Goal: Task Accomplishment & Management: Complete application form

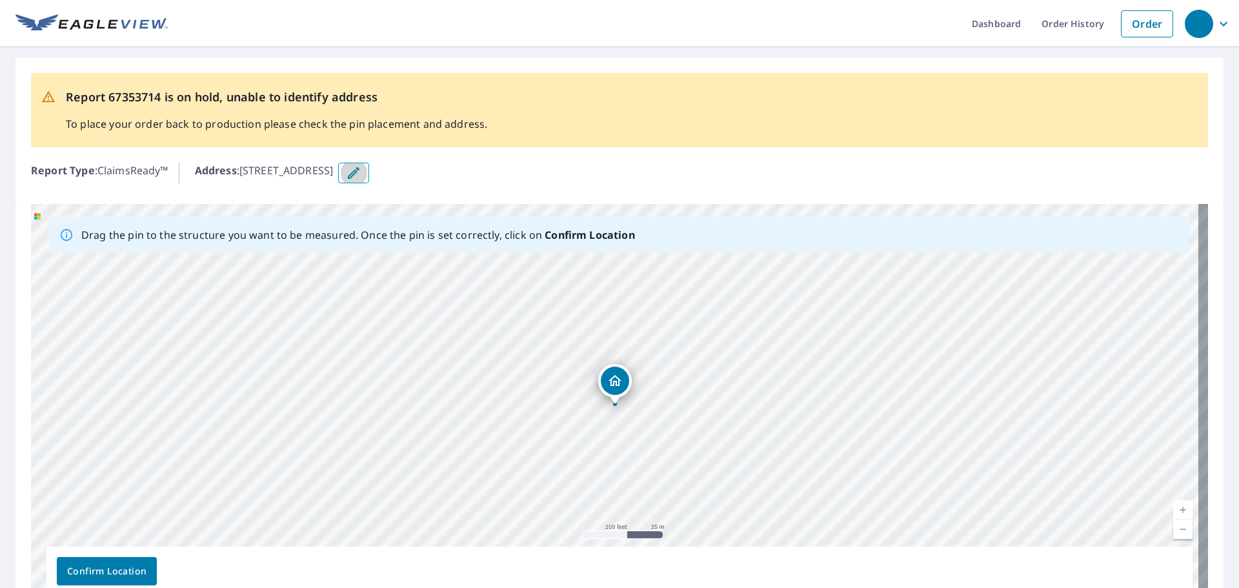
click at [361, 175] on icon "button" at bounding box center [353, 172] width 15 height 15
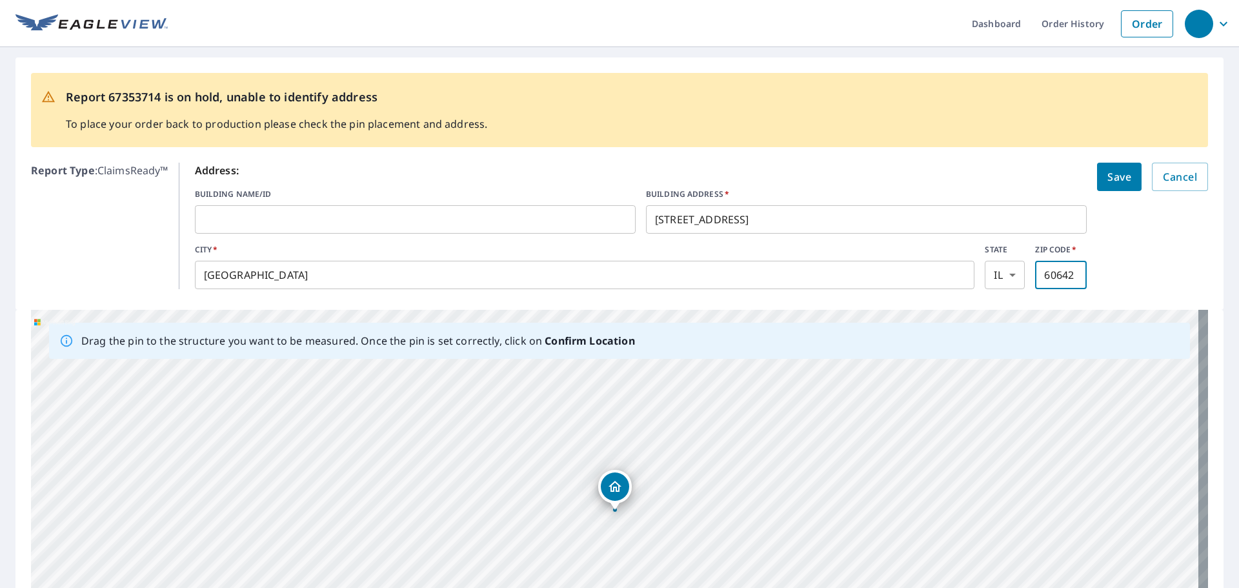
click at [1067, 274] on input "60642" at bounding box center [1061, 275] width 52 height 36
type input "60016"
click at [1108, 172] on span "Save" at bounding box center [1120, 177] width 24 height 18
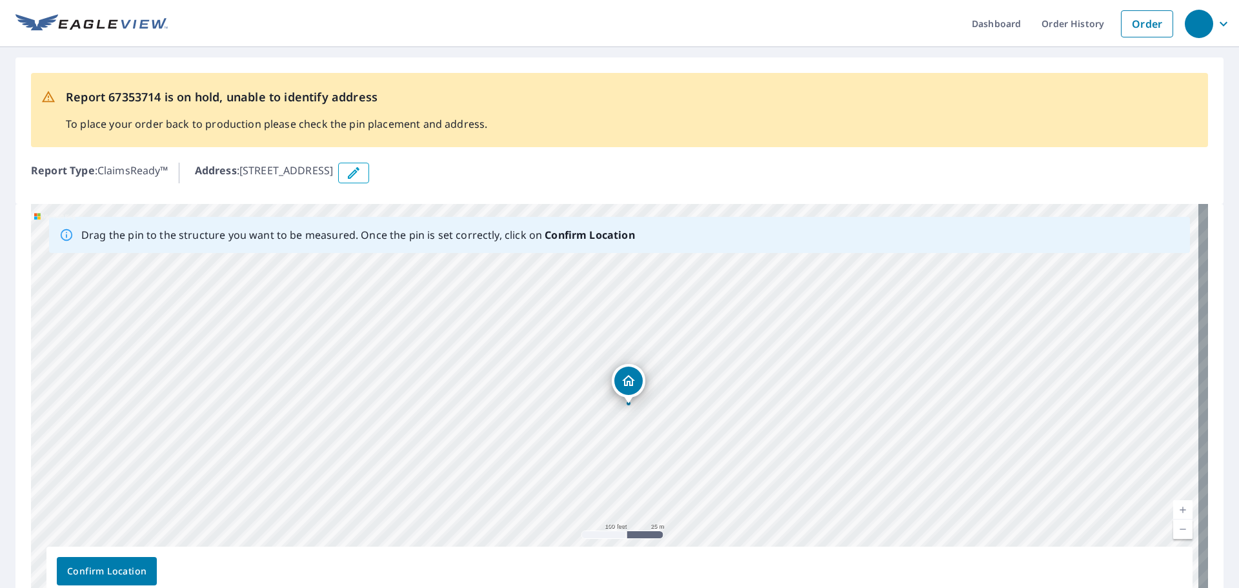
drag, startPoint x: 620, startPoint y: 389, endPoint x: 634, endPoint y: 388, distance: 13.6
click at [634, 388] on div "[STREET_ADDRESS]" at bounding box center [619, 406] width 1177 height 405
drag, startPoint x: 541, startPoint y: 480, endPoint x: 535, endPoint y: 276, distance: 204.7
click at [535, 276] on div "[STREET_ADDRESS]" at bounding box center [619, 406] width 1177 height 405
drag, startPoint x: 571, startPoint y: 372, endPoint x: 631, endPoint y: 39, distance: 339.0
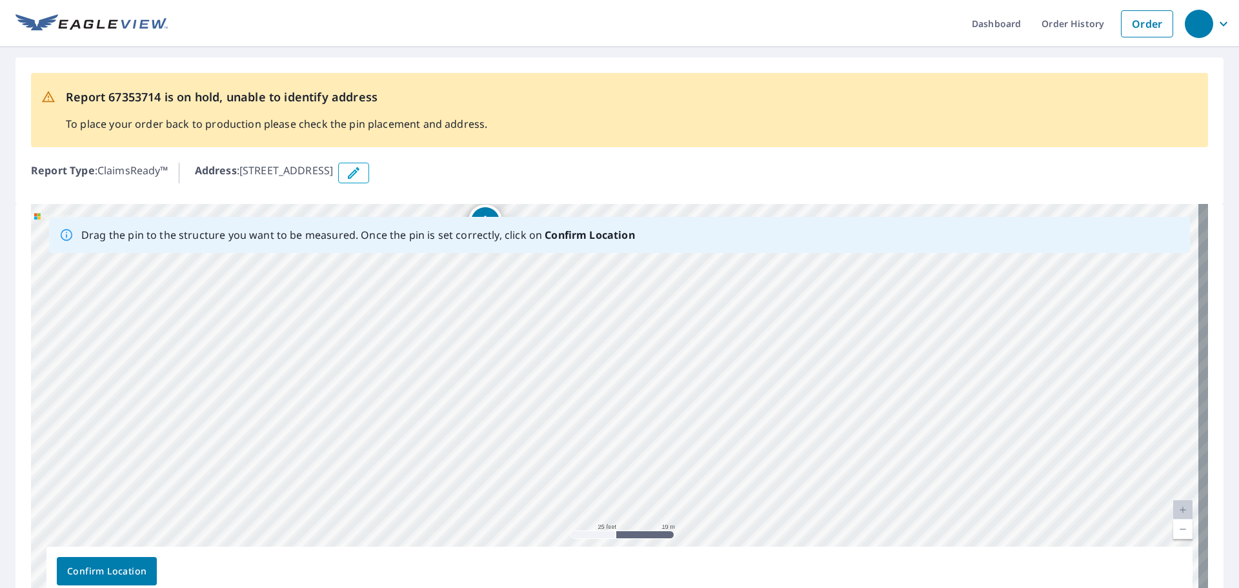
click at [631, 39] on div "Dashboard Order History Order Report 67353714 is on hold, unable to identify ad…" at bounding box center [619, 294] width 1239 height 588
click at [587, 307] on div "[STREET_ADDRESS]" at bounding box center [619, 406] width 1177 height 405
drag, startPoint x: 521, startPoint y: 438, endPoint x: 383, endPoint y: 191, distance: 283.5
click at [383, 193] on div "Report 67353714 is on hold, unable to identify address To place your order back…" at bounding box center [619, 340] width 1239 height 587
click at [263, 443] on div "[STREET_ADDRESS]" at bounding box center [619, 406] width 1177 height 405
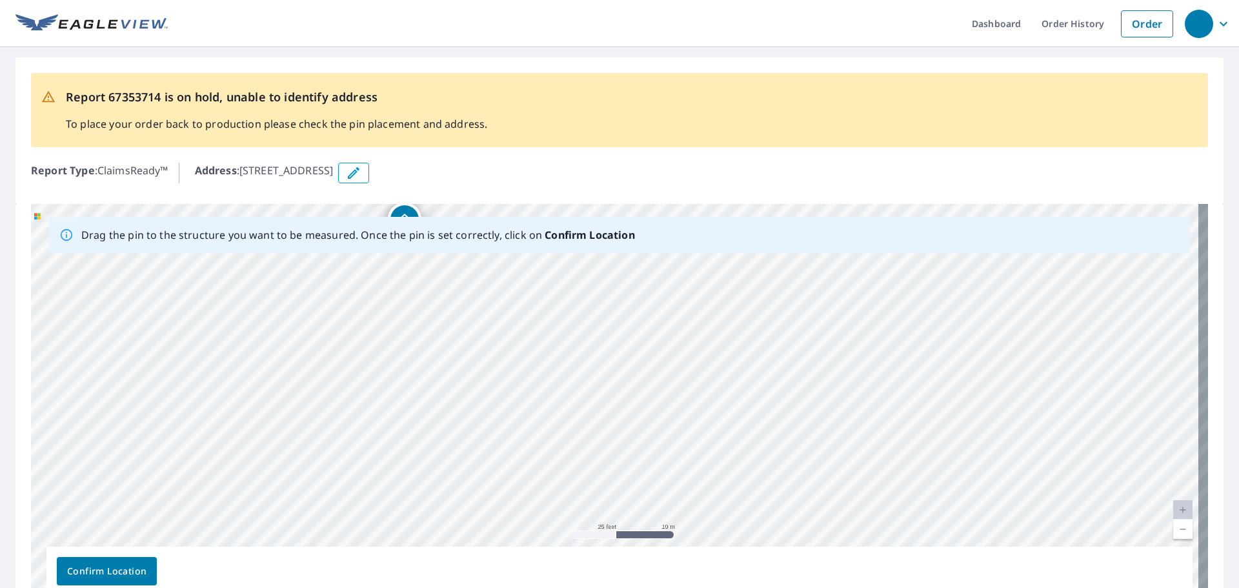
drag, startPoint x: 625, startPoint y: 300, endPoint x: 534, endPoint y: 31, distance: 284.1
click at [555, 39] on div "Dashboard Order History Order Report 67353714 is on hold, unable to identify ad…" at bounding box center [619, 294] width 1239 height 588
click at [514, 281] on div "[STREET_ADDRESS]" at bounding box center [619, 406] width 1177 height 405
drag, startPoint x: 389, startPoint y: 493, endPoint x: 380, endPoint y: 313, distance: 180.3
click at [380, 313] on div "[STREET_ADDRESS]" at bounding box center [619, 406] width 1177 height 405
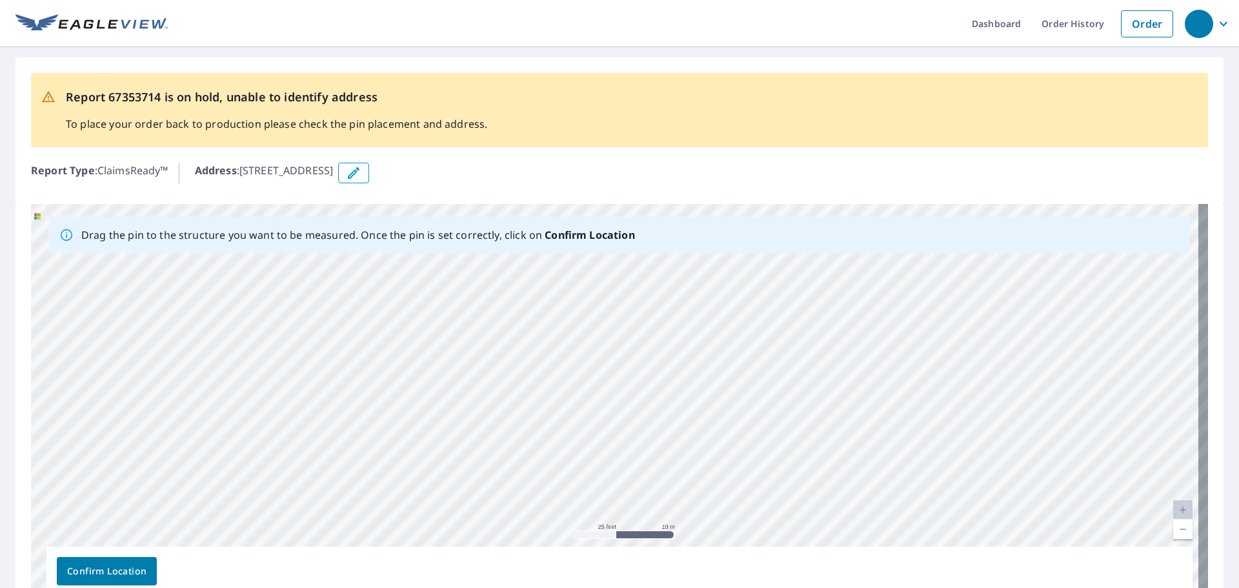
drag, startPoint x: 385, startPoint y: 293, endPoint x: 394, endPoint y: 403, distance: 110.7
click at [394, 403] on div "[STREET_ADDRESS]" at bounding box center [619, 406] width 1177 height 405
drag, startPoint x: 355, startPoint y: 327, endPoint x: 506, endPoint y: 365, distance: 155.7
click at [506, 365] on div "[STREET_ADDRESS]" at bounding box center [619, 406] width 1177 height 405
drag, startPoint x: 391, startPoint y: 485, endPoint x: 326, endPoint y: 492, distance: 65.6
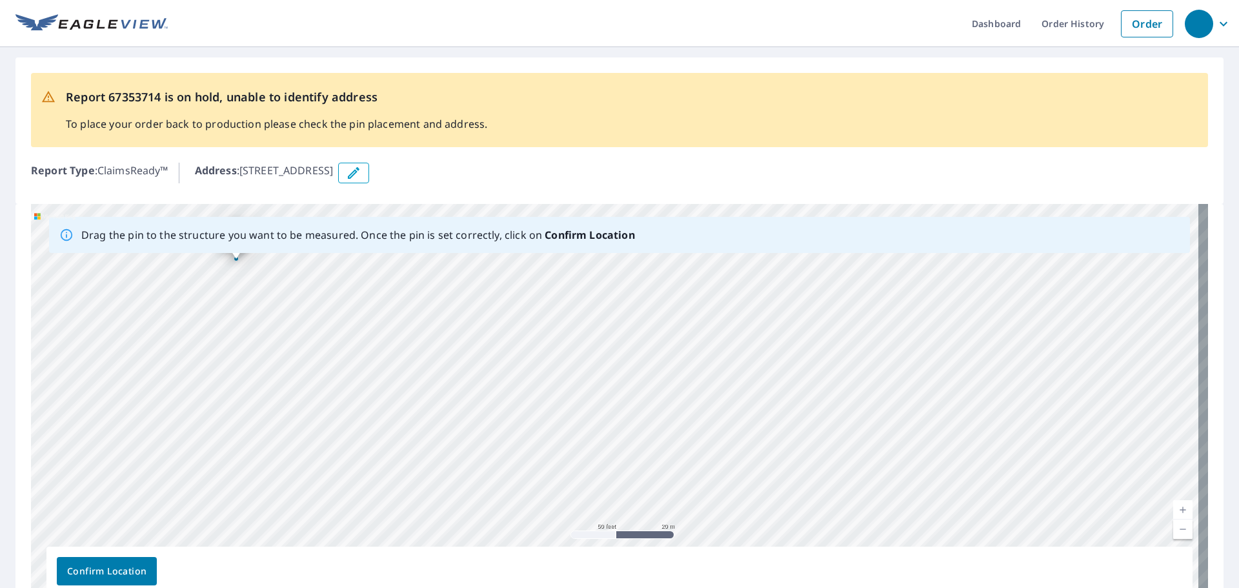
click at [326, 492] on div "[STREET_ADDRESS]" at bounding box center [619, 406] width 1177 height 405
drag, startPoint x: 487, startPoint y: 401, endPoint x: 956, endPoint y: 591, distance: 506.4
click at [956, 587] on html "Dashboard Order History Order Report 67353714 is on hold, unable to identify ad…" at bounding box center [619, 294] width 1239 height 588
click at [627, 432] on div "[STREET_ADDRESS]" at bounding box center [619, 406] width 1177 height 405
drag, startPoint x: 382, startPoint y: 359, endPoint x: 566, endPoint y: 245, distance: 216.5
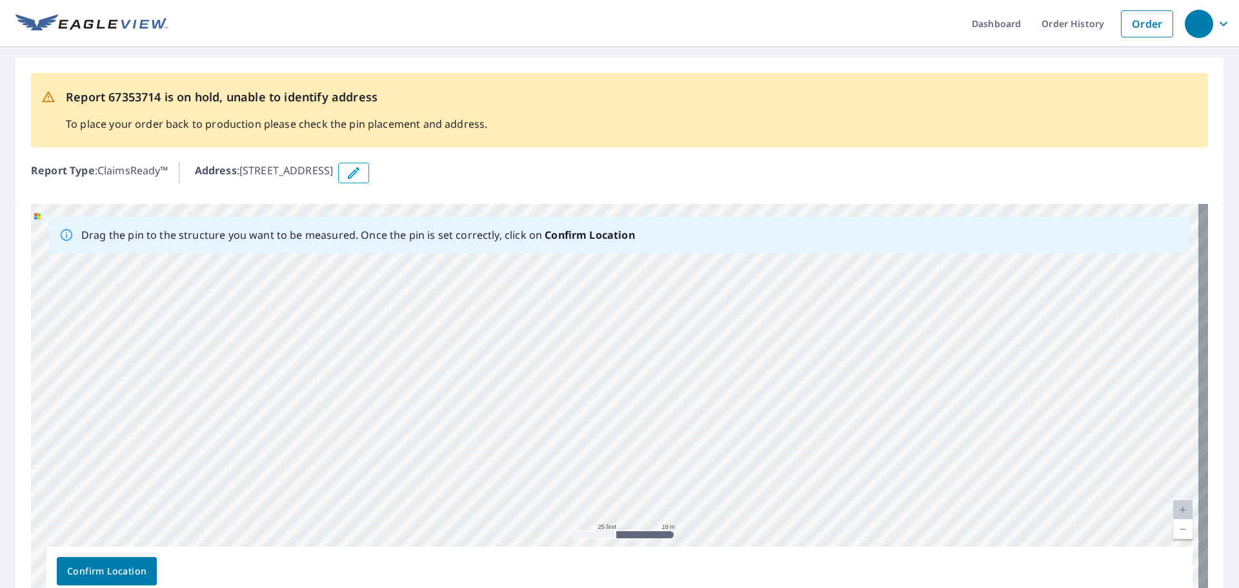
click at [566, 245] on div "Drag the pin to the structure you want to be measured. Once the pin is set corr…" at bounding box center [619, 406] width 1177 height 405
click at [771, 478] on div "[STREET_ADDRESS]" at bounding box center [619, 406] width 1177 height 405
drag, startPoint x: 383, startPoint y: 461, endPoint x: 384, endPoint y: 422, distance: 38.7
click at [384, 422] on div "[STREET_ADDRESS]" at bounding box center [619, 406] width 1177 height 405
drag, startPoint x: 246, startPoint y: 166, endPoint x: 430, endPoint y: 163, distance: 184.0
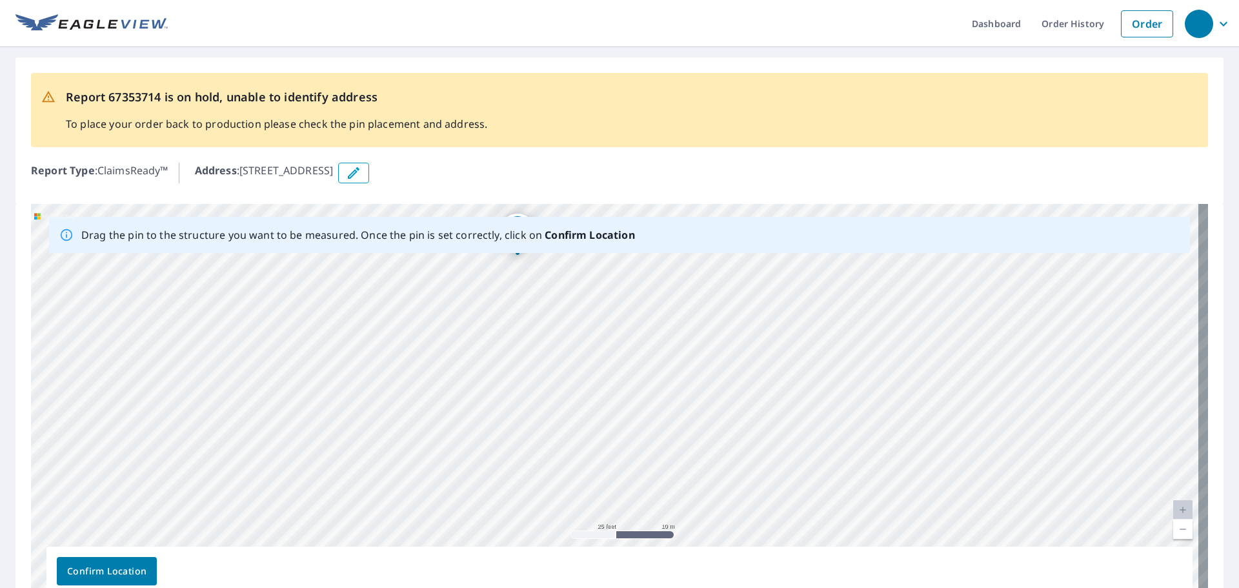
click at [334, 163] on p "Address : [STREET_ADDRESS]" at bounding box center [264, 173] width 139 height 21
copy p "[STREET_ADDRESS]"
click at [359, 177] on icon "button" at bounding box center [354, 173] width 12 height 12
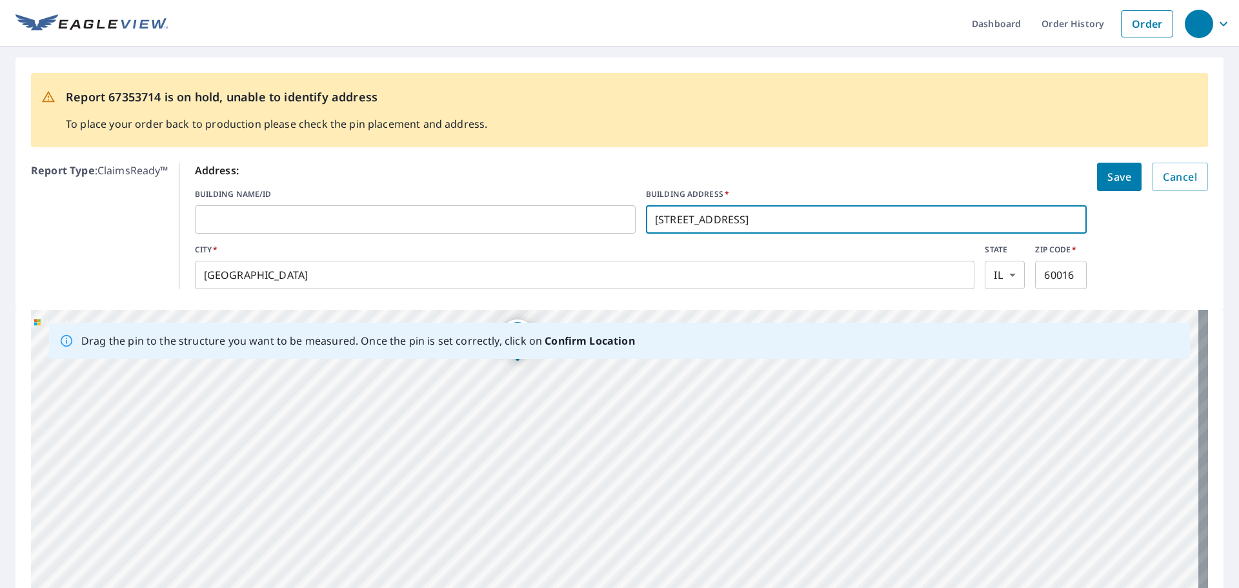
click at [715, 222] on input "[STREET_ADDRESS]" at bounding box center [866, 219] width 441 height 36
click at [716, 223] on input "[STREET_ADDRESS]" at bounding box center [866, 219] width 441 height 36
type input "[STREET_ADDRESS]"
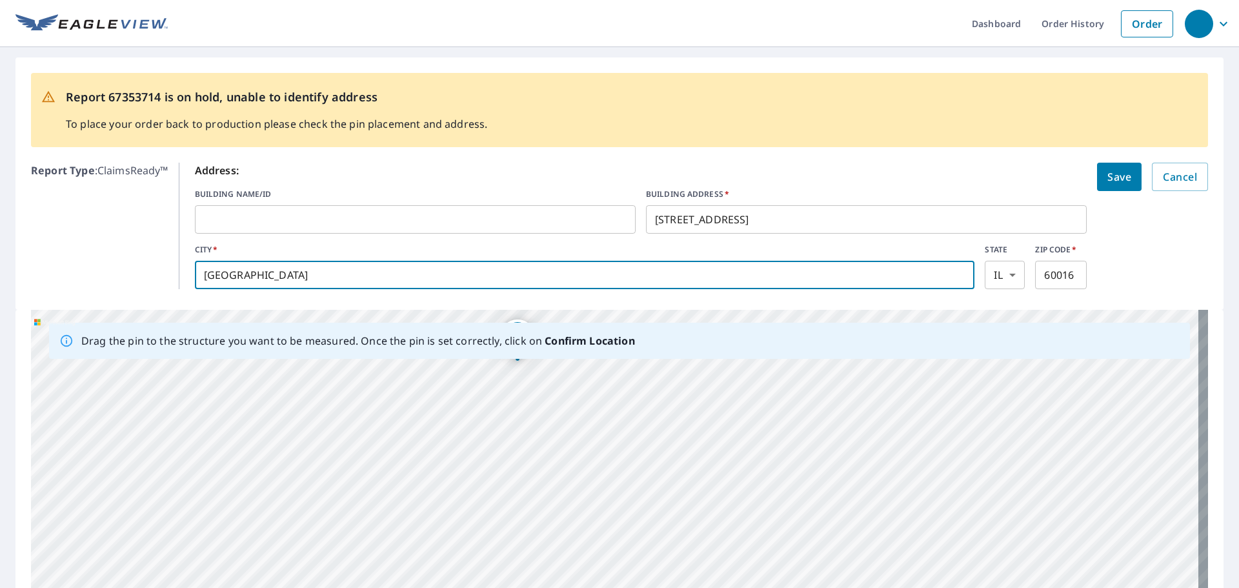
drag, startPoint x: 262, startPoint y: 271, endPoint x: 41, endPoint y: 263, distance: 221.5
click at [41, 263] on div "Report Type : ClaimsReady™ Address: BUILDING NAME/ID ​ BUILDING ADDRESS   * [ST…" at bounding box center [619, 225] width 1177 height 137
type input "Des Plaines"
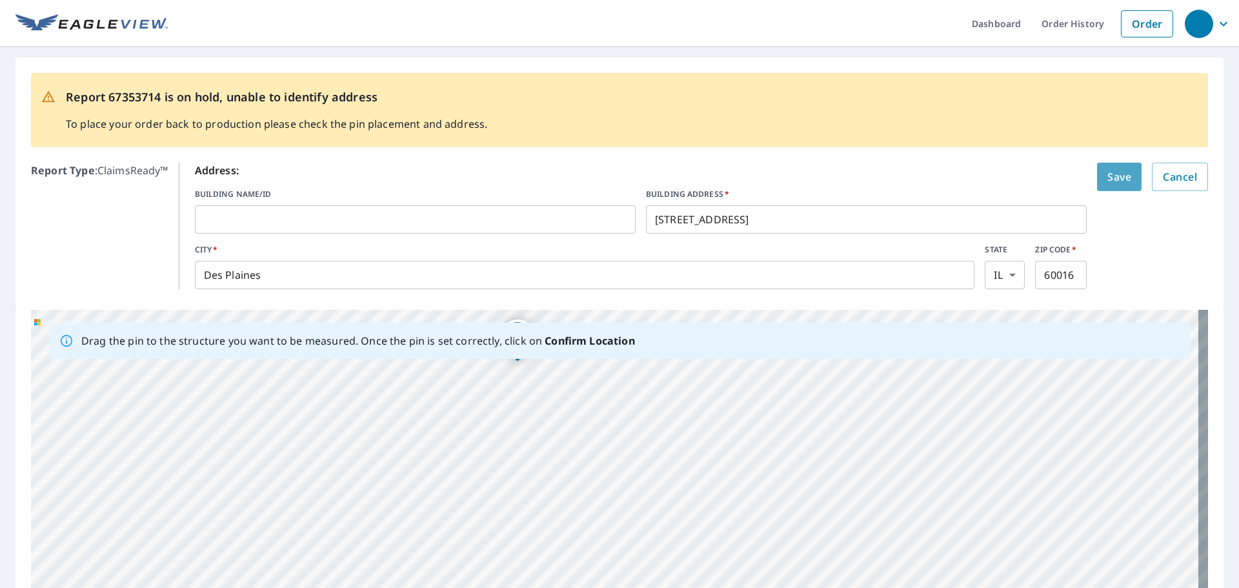
click at [1128, 176] on button "Save" at bounding box center [1119, 177] width 45 height 28
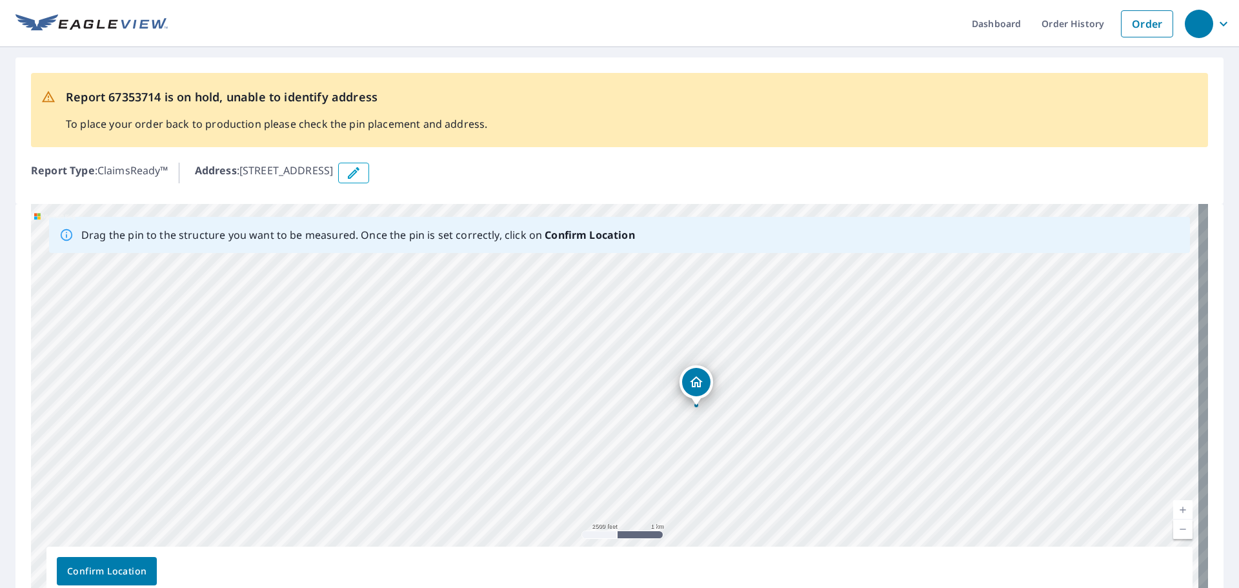
scroll to position [65, 0]
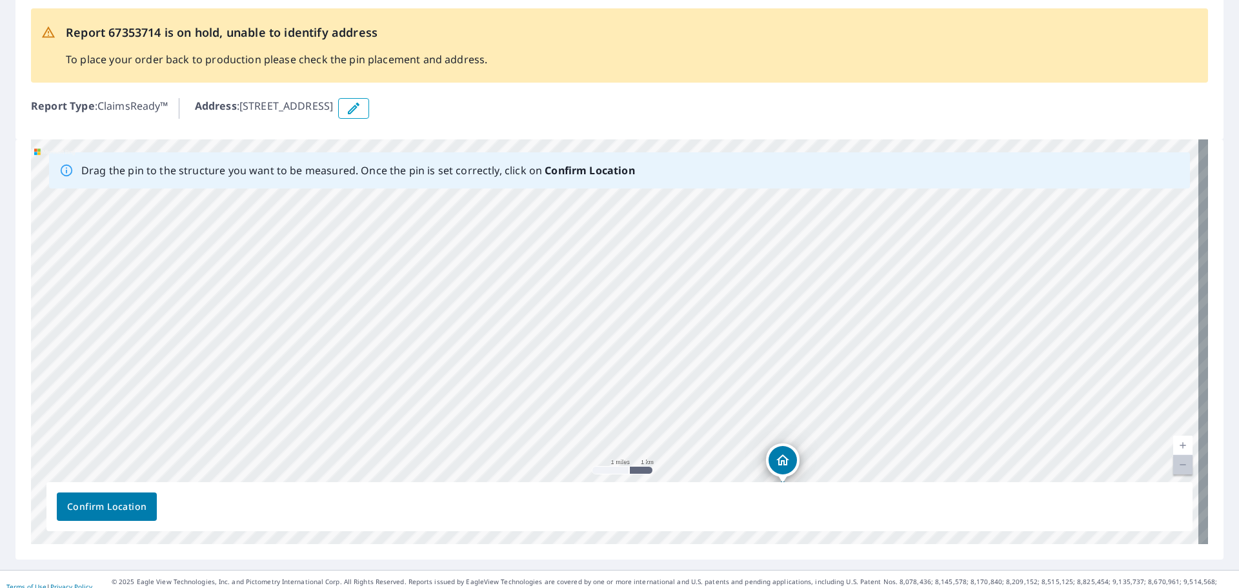
drag, startPoint x: 539, startPoint y: 399, endPoint x: 611, endPoint y: 447, distance: 86.1
click at [612, 454] on div "[STREET_ADDRESS]" at bounding box center [619, 341] width 1177 height 405
drag, startPoint x: 329, startPoint y: 221, endPoint x: 379, endPoint y: 287, distance: 82.5
click at [379, 287] on div "[STREET_ADDRESS]" at bounding box center [619, 341] width 1177 height 405
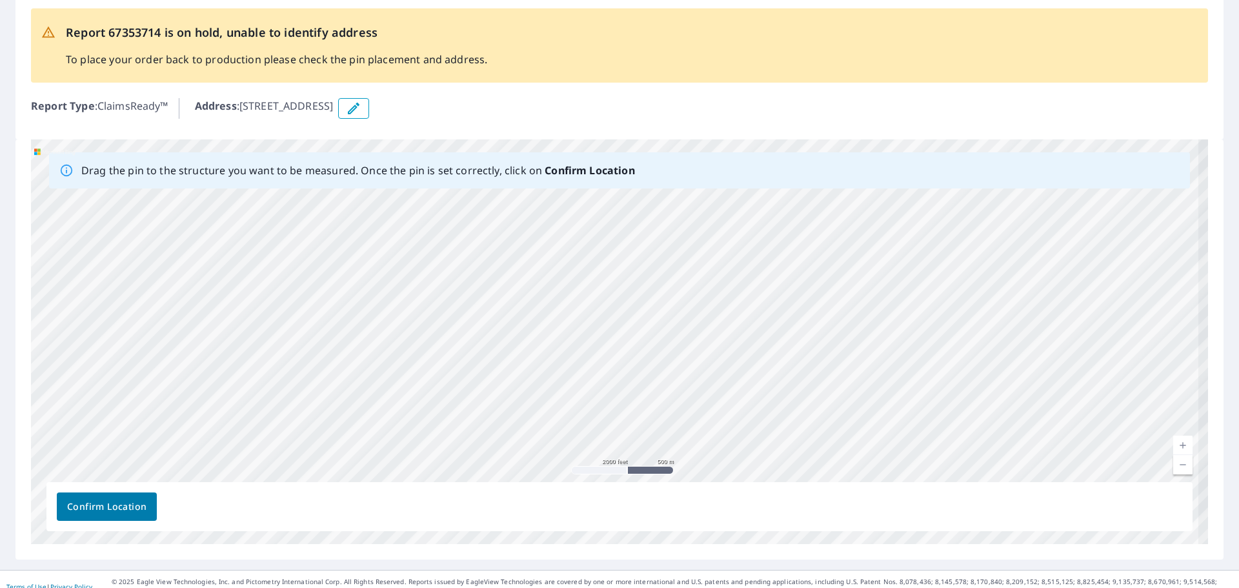
drag, startPoint x: 379, startPoint y: 261, endPoint x: 390, endPoint y: 321, distance: 61.0
click at [390, 321] on div "[STREET_ADDRESS]" at bounding box center [619, 341] width 1177 height 405
drag, startPoint x: 396, startPoint y: 287, endPoint x: 439, endPoint y: 371, distance: 94.1
click at [439, 371] on div "[STREET_ADDRESS]" at bounding box center [619, 341] width 1177 height 405
drag, startPoint x: 432, startPoint y: 314, endPoint x: 480, endPoint y: 445, distance: 139.7
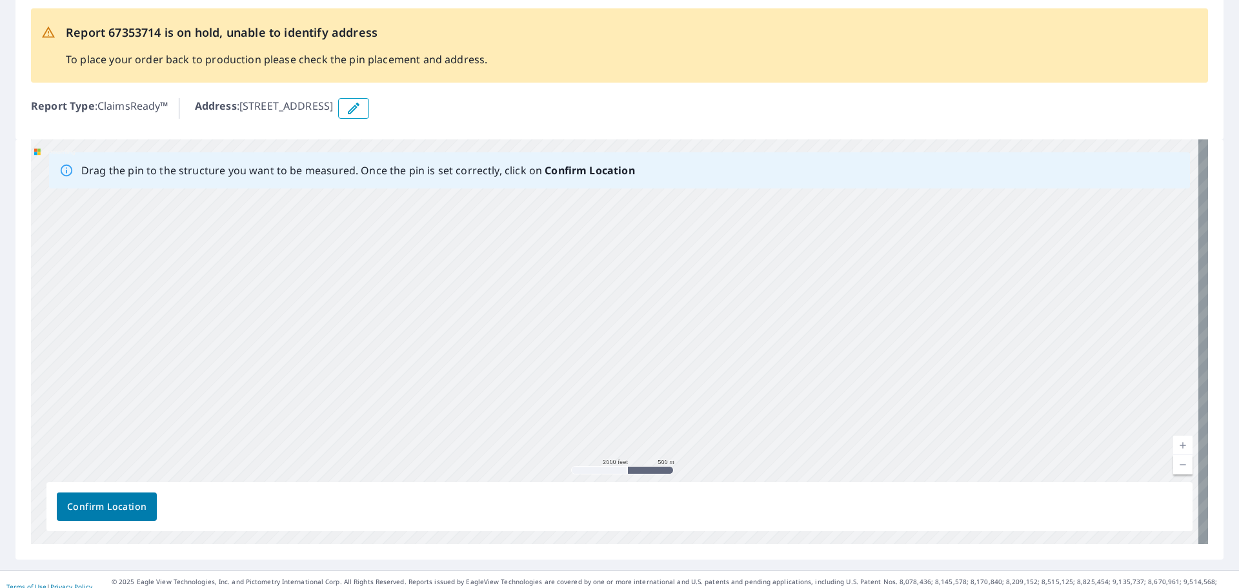
click at [483, 450] on div "[STREET_ADDRESS]" at bounding box center [619, 341] width 1177 height 405
drag, startPoint x: 455, startPoint y: 343, endPoint x: 474, endPoint y: 414, distance: 73.0
click at [474, 414] on div "[STREET_ADDRESS]" at bounding box center [619, 341] width 1177 height 405
drag, startPoint x: 290, startPoint y: 275, endPoint x: 471, endPoint y: 418, distance: 230.6
click at [471, 418] on div "[STREET_ADDRESS]" at bounding box center [619, 341] width 1177 height 405
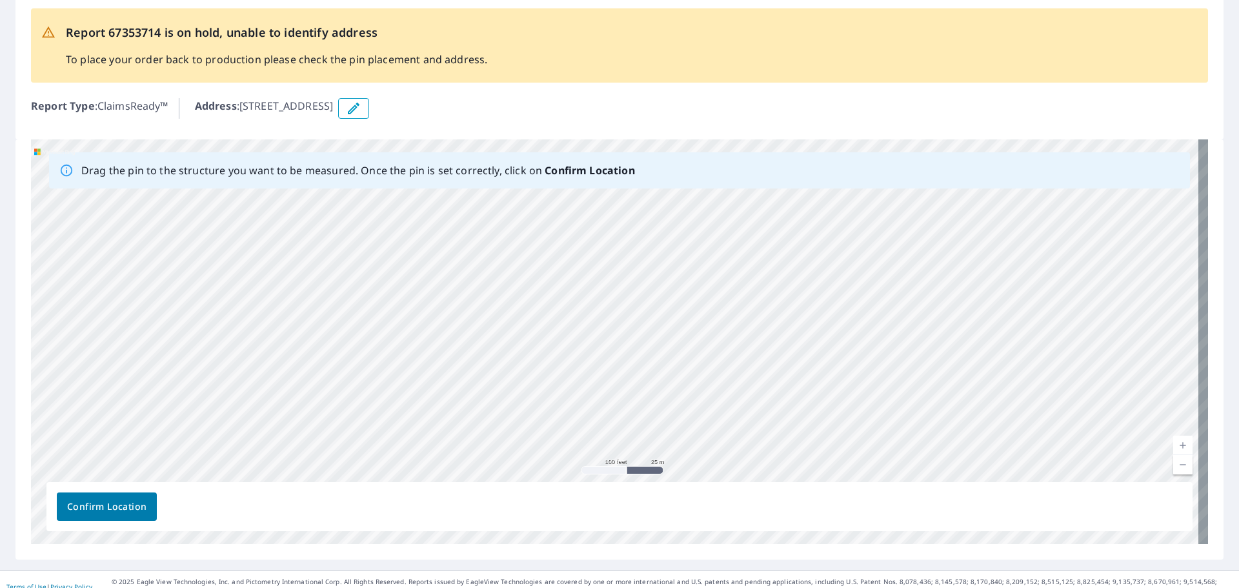
drag, startPoint x: 385, startPoint y: 290, endPoint x: 414, endPoint y: 344, distance: 61.2
click at [414, 344] on div "[STREET_ADDRESS]" at bounding box center [619, 341] width 1177 height 405
drag, startPoint x: 518, startPoint y: 341, endPoint x: 502, endPoint y: 221, distance: 121.0
click at [502, 221] on div "[STREET_ADDRESS]" at bounding box center [619, 341] width 1177 height 405
drag, startPoint x: 501, startPoint y: 419, endPoint x: 499, endPoint y: 334, distance: 84.6
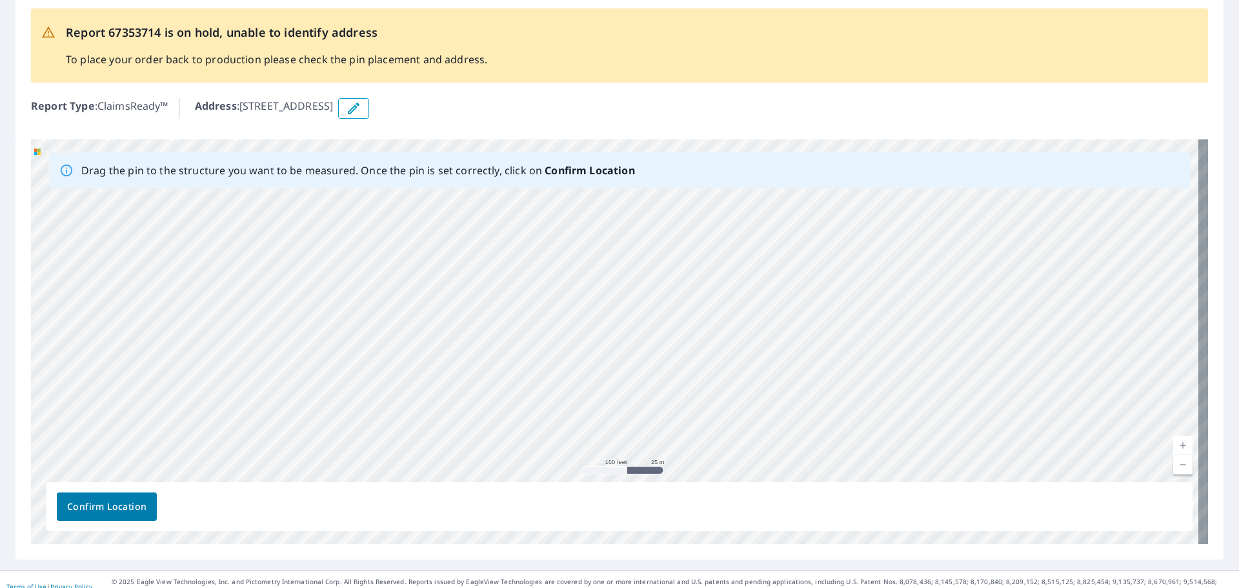
click at [499, 334] on div "[STREET_ADDRESS]" at bounding box center [619, 341] width 1177 height 405
click at [416, 391] on div "[STREET_ADDRESS]" at bounding box center [619, 341] width 1177 height 405
click at [421, 394] on div "[STREET_ADDRESS]" at bounding box center [619, 341] width 1177 height 405
drag, startPoint x: 569, startPoint y: 292, endPoint x: 185, endPoint y: 297, distance: 383.4
click at [185, 297] on div "[STREET_ADDRESS]" at bounding box center [619, 341] width 1177 height 405
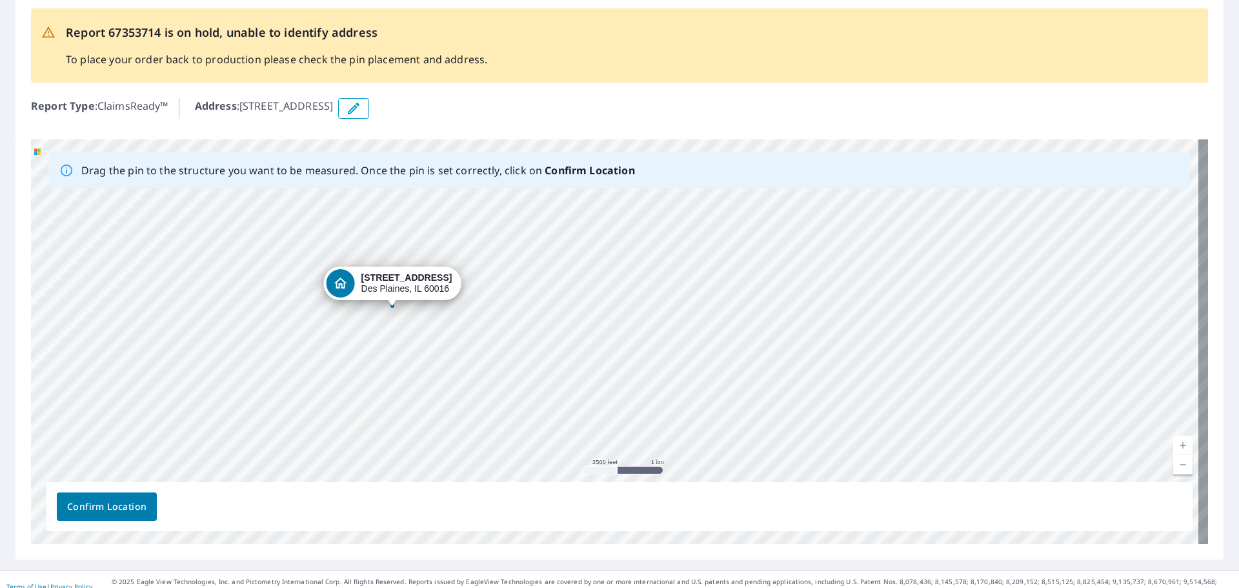
drag, startPoint x: 611, startPoint y: 308, endPoint x: 128, endPoint y: 273, distance: 484.1
click at [128, 273] on div "[STREET_ADDRESS]" at bounding box center [619, 341] width 1177 height 405
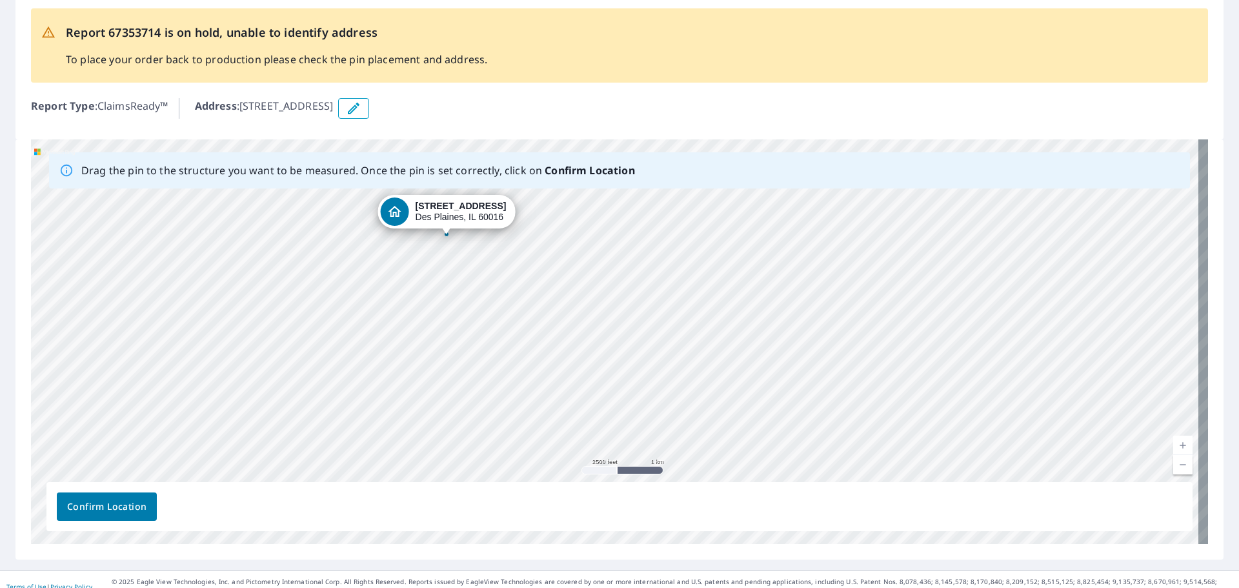
drag, startPoint x: 615, startPoint y: 314, endPoint x: 450, endPoint y: 213, distance: 193.3
click at [450, 213] on div "[STREET_ADDRESS]" at bounding box center [619, 341] width 1177 height 405
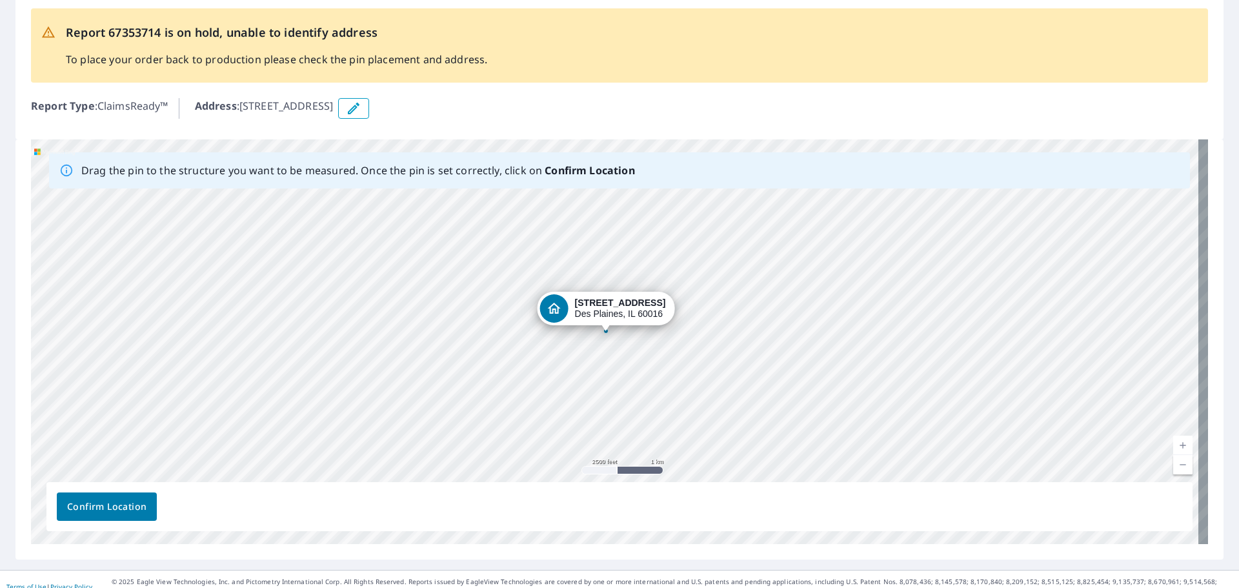
drag, startPoint x: 612, startPoint y: 307, endPoint x: 500, endPoint y: 206, distance: 151.7
click at [500, 206] on div "[STREET_ADDRESS]" at bounding box center [619, 341] width 1177 height 405
drag, startPoint x: 616, startPoint y: 311, endPoint x: 700, endPoint y: 194, distance: 144.3
click at [700, 194] on div "[STREET_ADDRESS]" at bounding box center [619, 341] width 1177 height 405
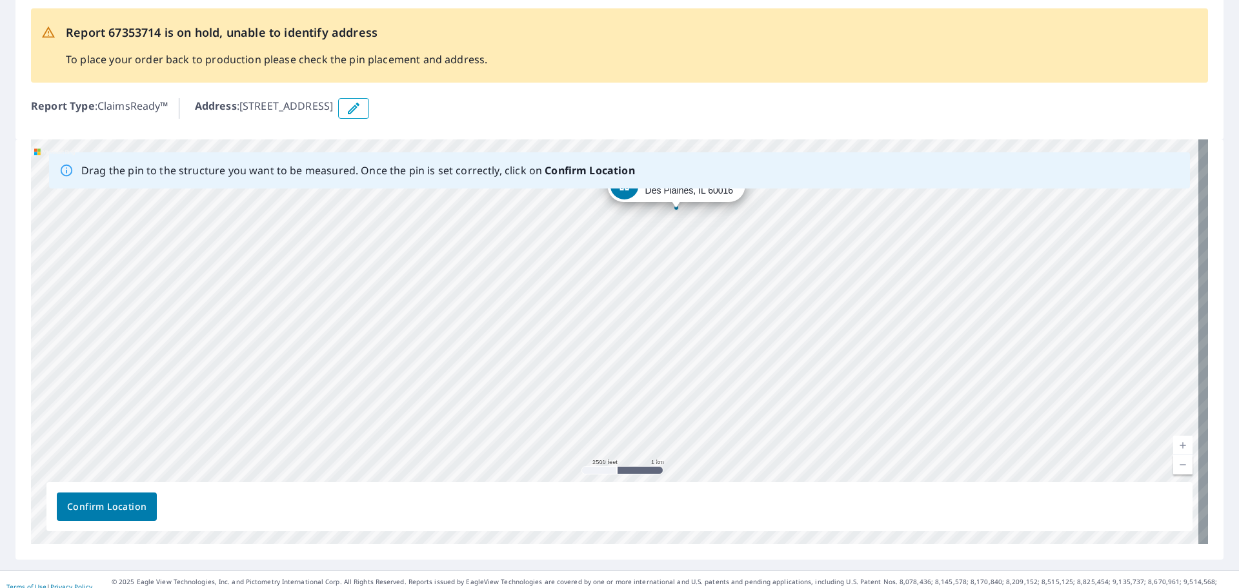
drag, startPoint x: 600, startPoint y: 321, endPoint x: 691, endPoint y: 143, distance: 200.3
click at [691, 143] on div "[STREET_ADDRESS]" at bounding box center [619, 341] width 1177 height 405
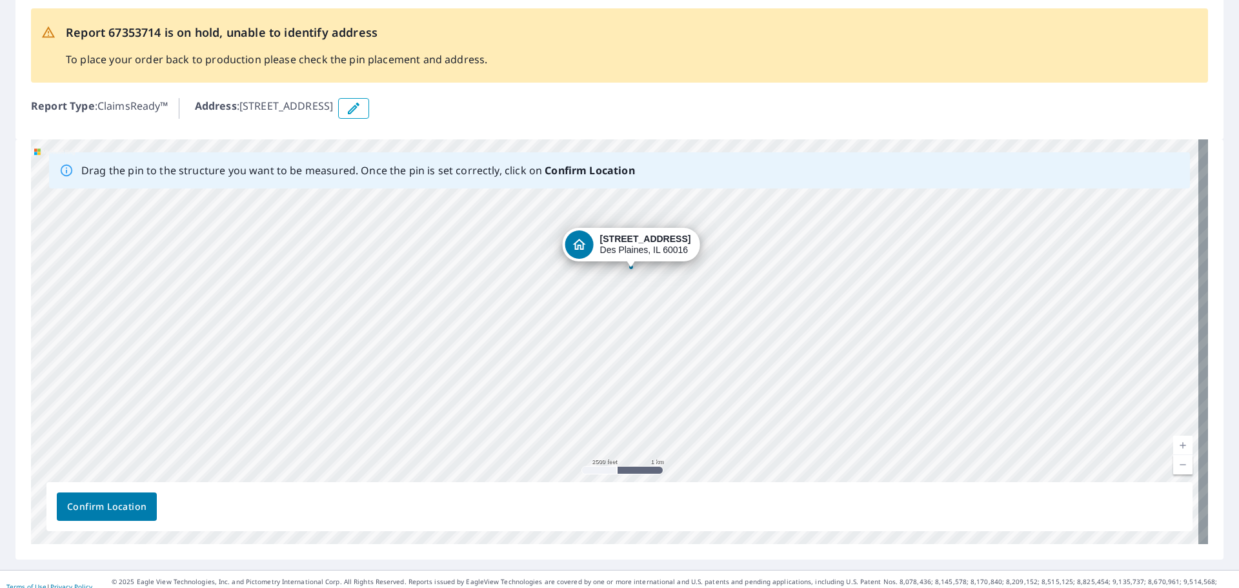
drag, startPoint x: 637, startPoint y: 296, endPoint x: 661, endPoint y: 201, distance: 97.8
click at [662, 201] on div "[STREET_ADDRESS]" at bounding box center [619, 341] width 1177 height 405
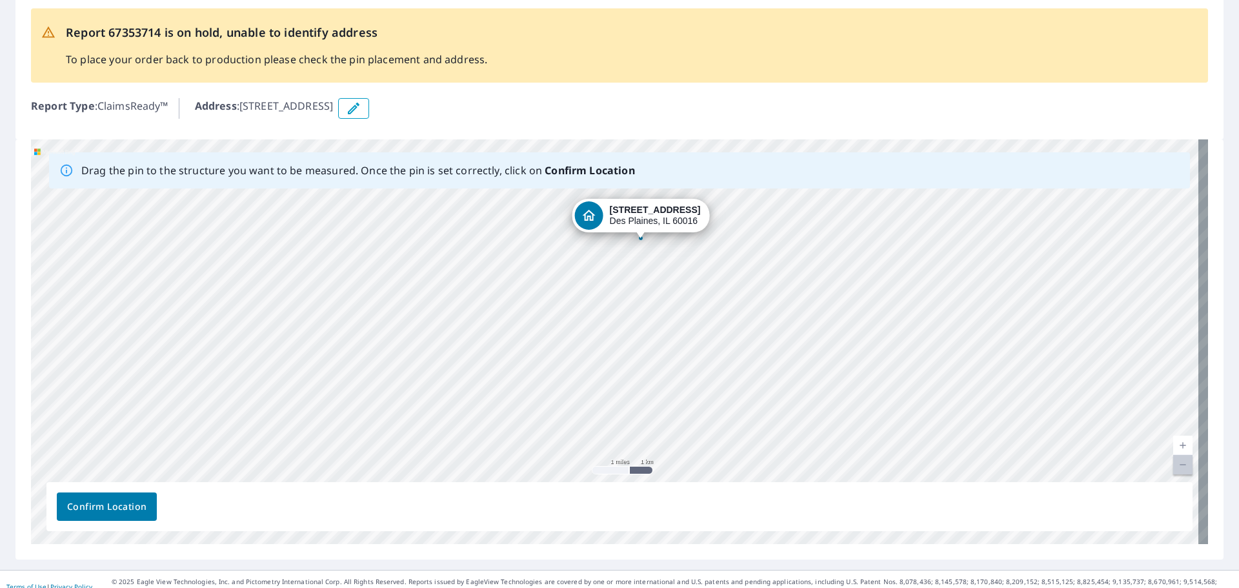
drag, startPoint x: 637, startPoint y: 255, endPoint x: 638, endPoint y: 212, distance: 43.2
click at [638, 212] on div "[STREET_ADDRESS]" at bounding box center [619, 341] width 1177 height 405
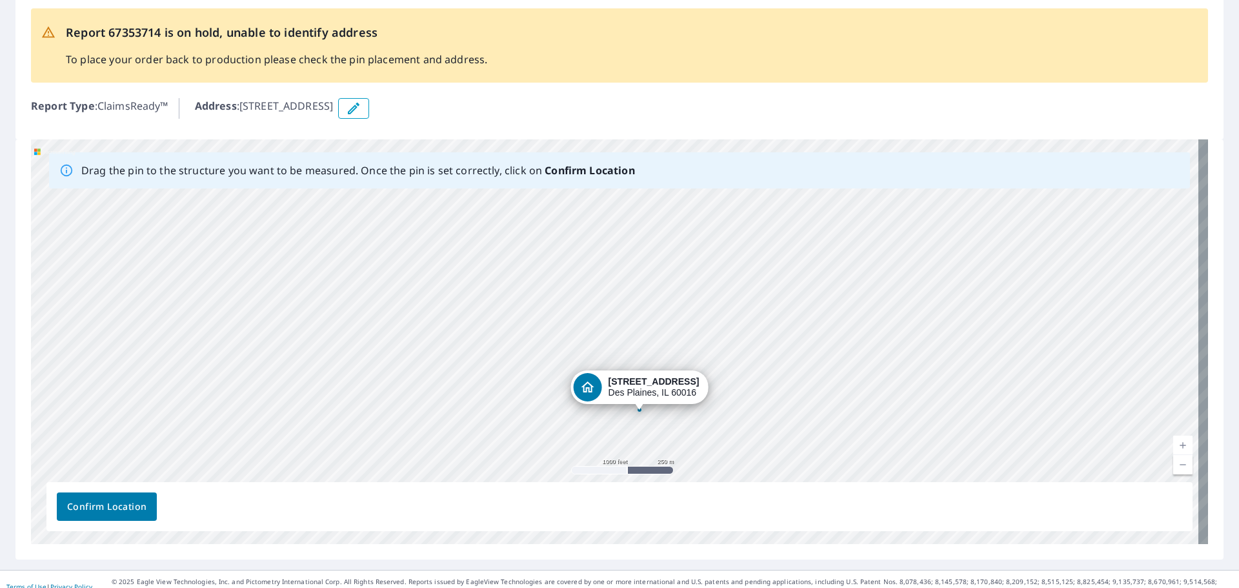
drag, startPoint x: 678, startPoint y: 244, endPoint x: 685, endPoint y: 159, distance: 85.5
click at [685, 159] on div "Drag the pin to the structure you want to be measured. Once the pin is set corr…" at bounding box center [619, 341] width 1177 height 405
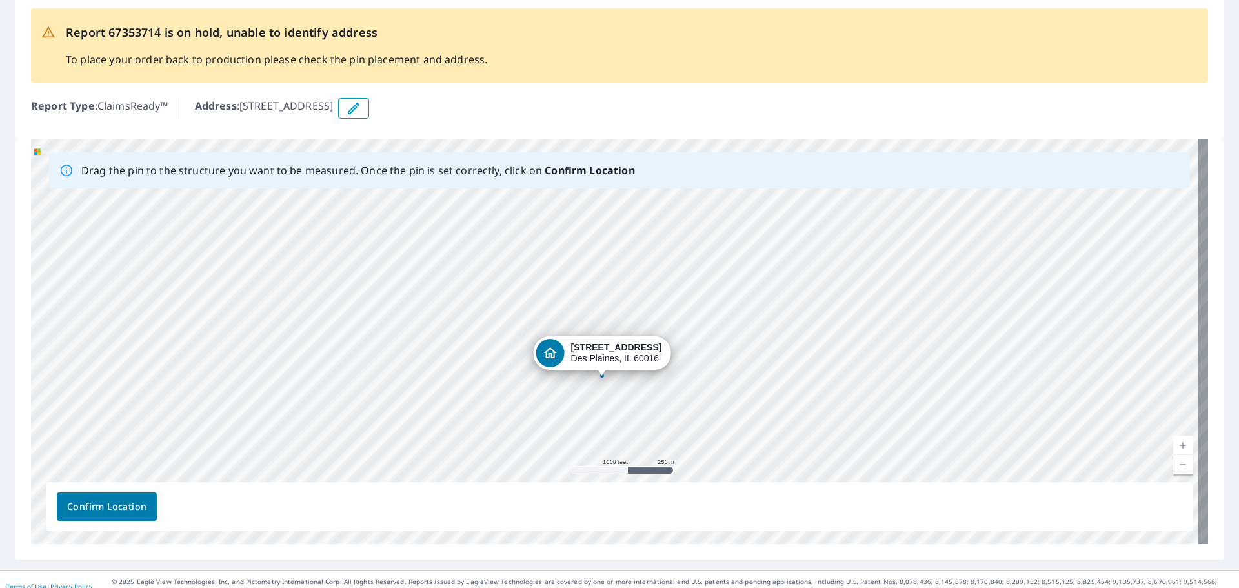
drag, startPoint x: 646, startPoint y: 248, endPoint x: 640, endPoint y: 210, distance: 38.5
click at [640, 210] on div "[STREET_ADDRESS]" at bounding box center [619, 341] width 1177 height 405
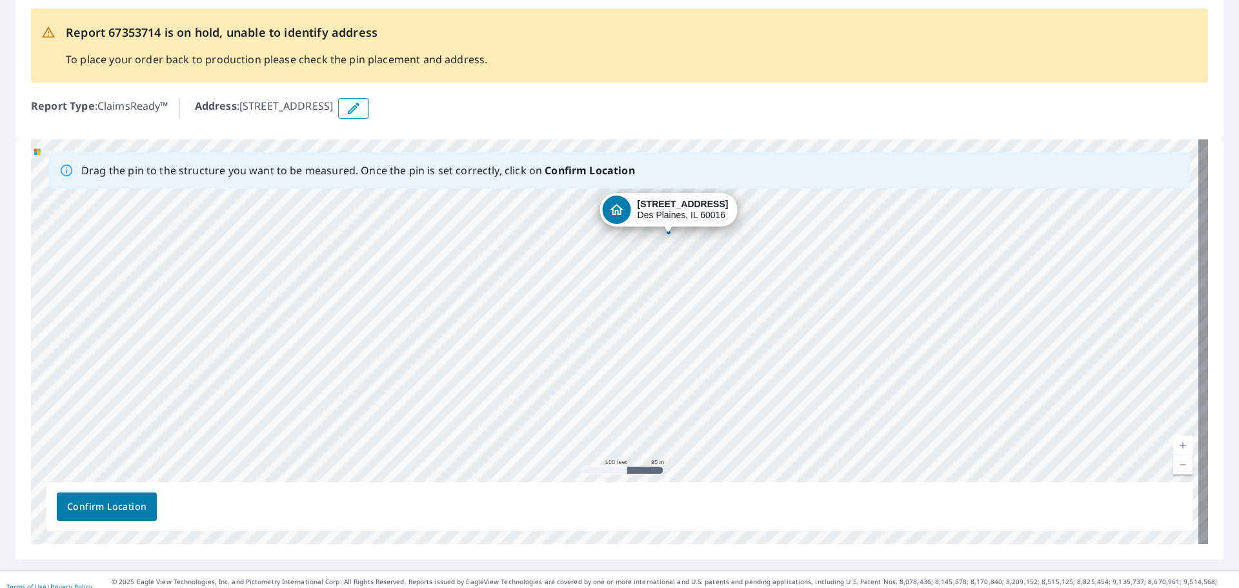
drag, startPoint x: 431, startPoint y: 433, endPoint x: 492, endPoint y: 282, distance: 162.8
click at [492, 282] on div "[STREET_ADDRESS]" at bounding box center [619, 341] width 1177 height 405
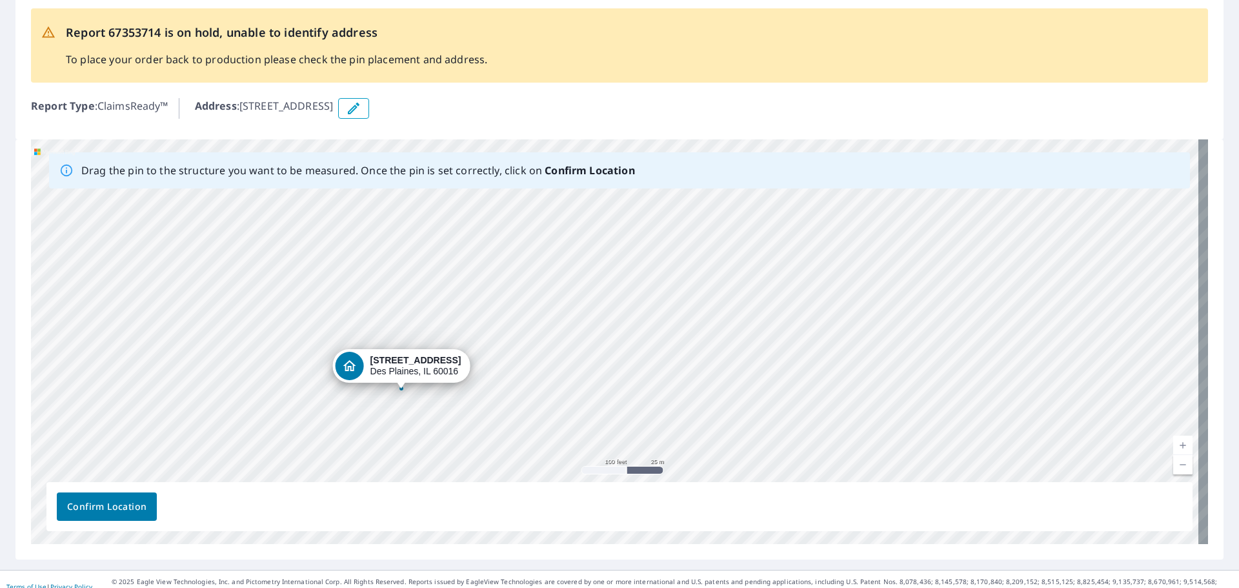
drag, startPoint x: 647, startPoint y: 211, endPoint x: 376, endPoint y: 369, distance: 313.8
click at [376, 369] on div "[STREET_ADDRESS]" at bounding box center [619, 341] width 1177 height 405
click at [119, 512] on span "Confirm Location" at bounding box center [106, 507] width 79 height 16
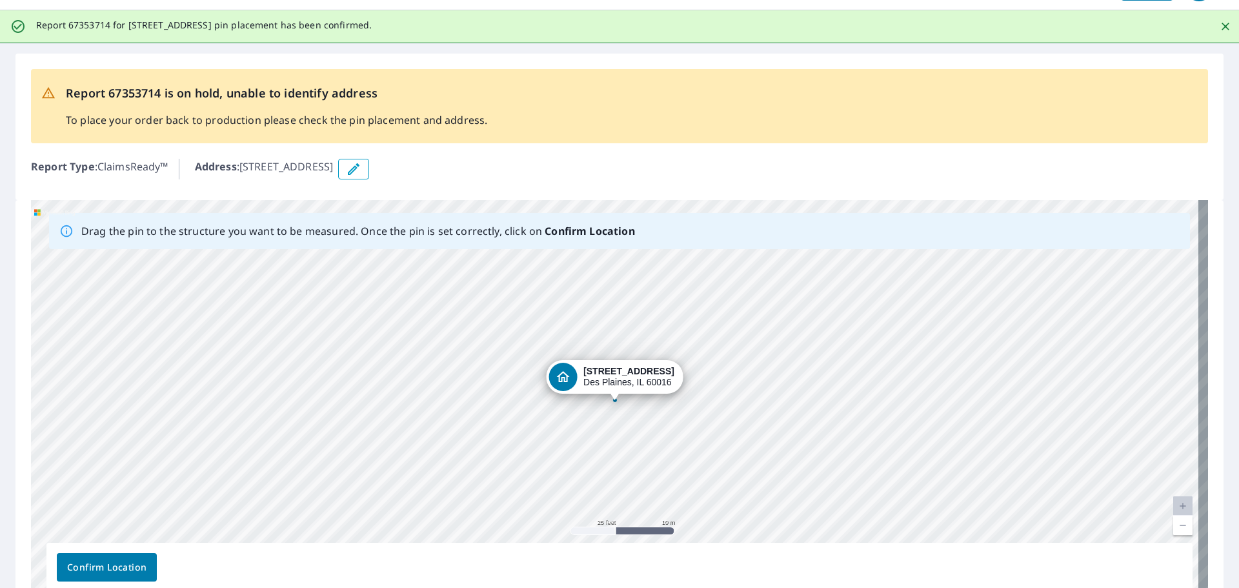
scroll to position [0, 0]
